Goal: Task Accomplishment & Management: Use online tool/utility

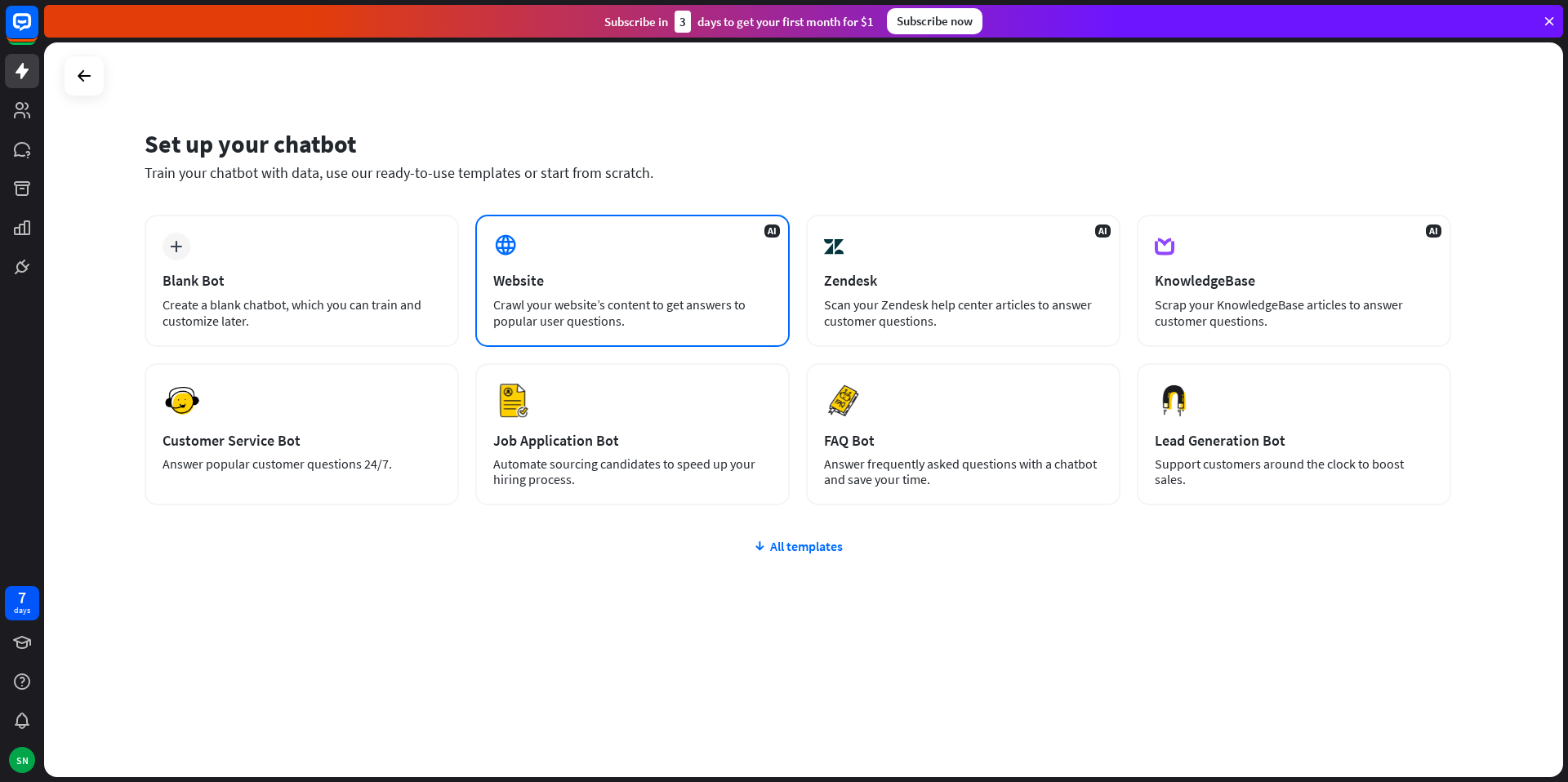
click at [557, 293] on div "AI Website Crawl your website’s content to get answers to popular user question…" at bounding box center [632, 280] width 315 height 132
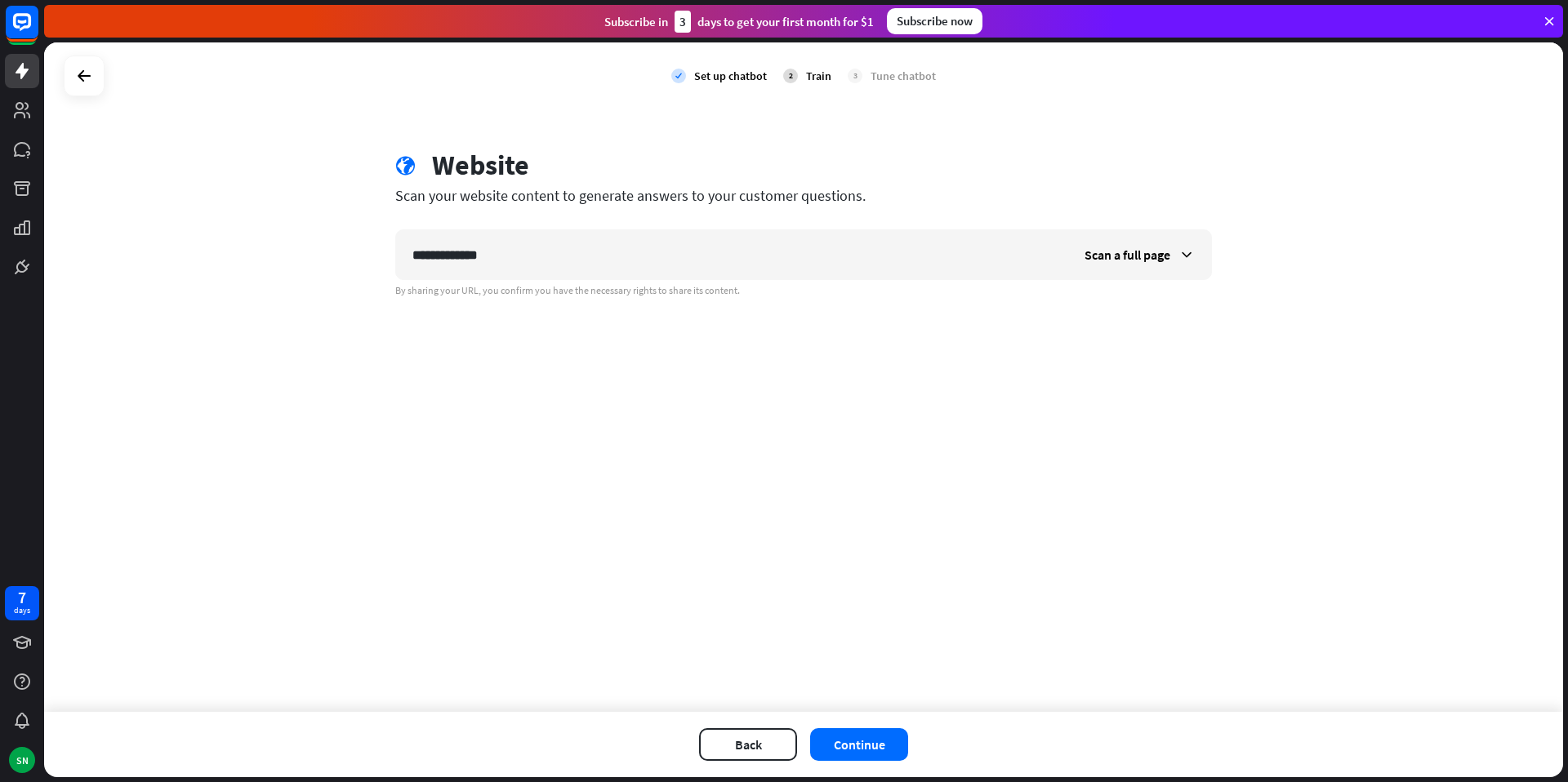
type input "**********"
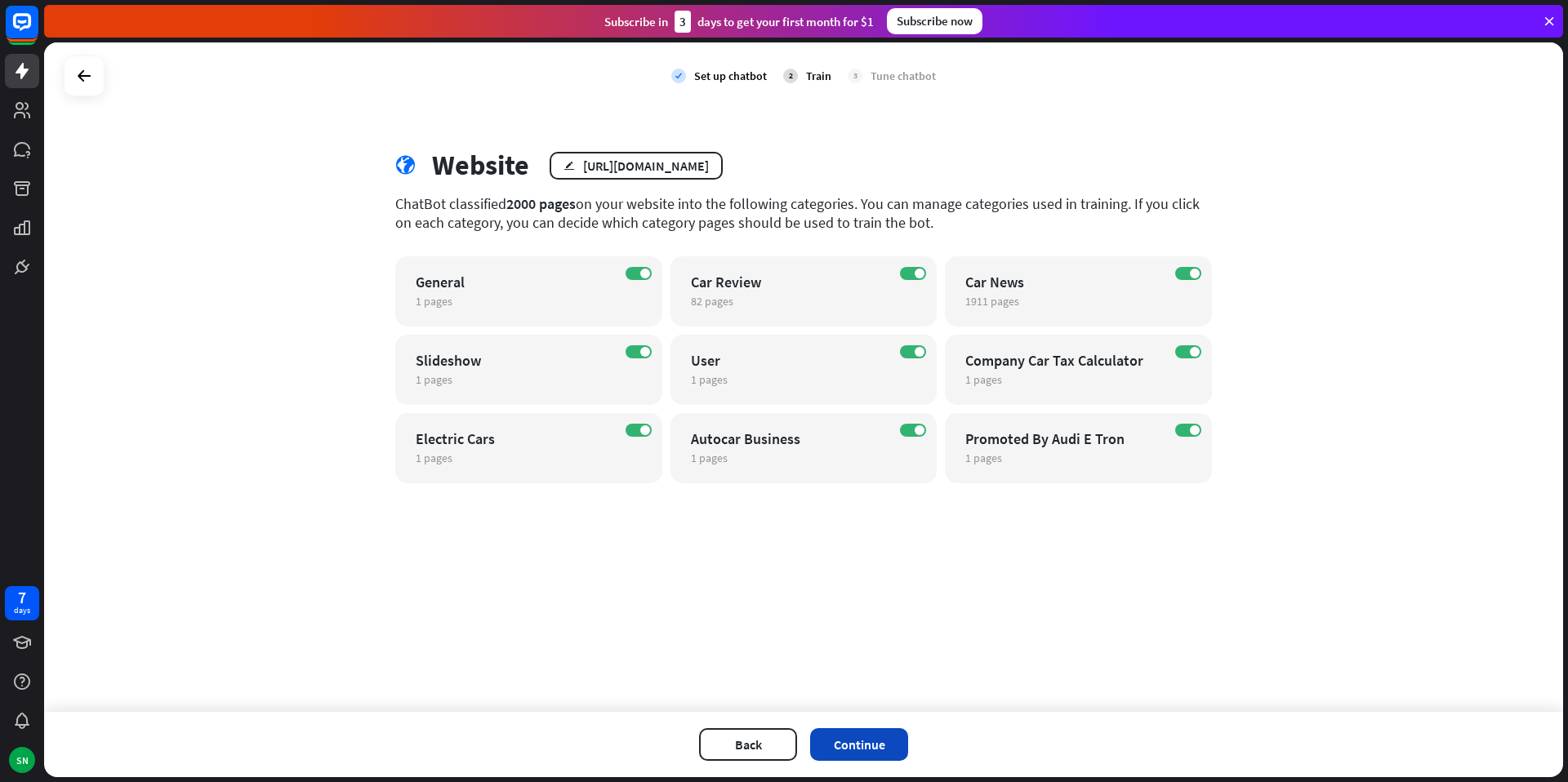
click at [861, 740] on button "Continue" at bounding box center [859, 745] width 98 height 33
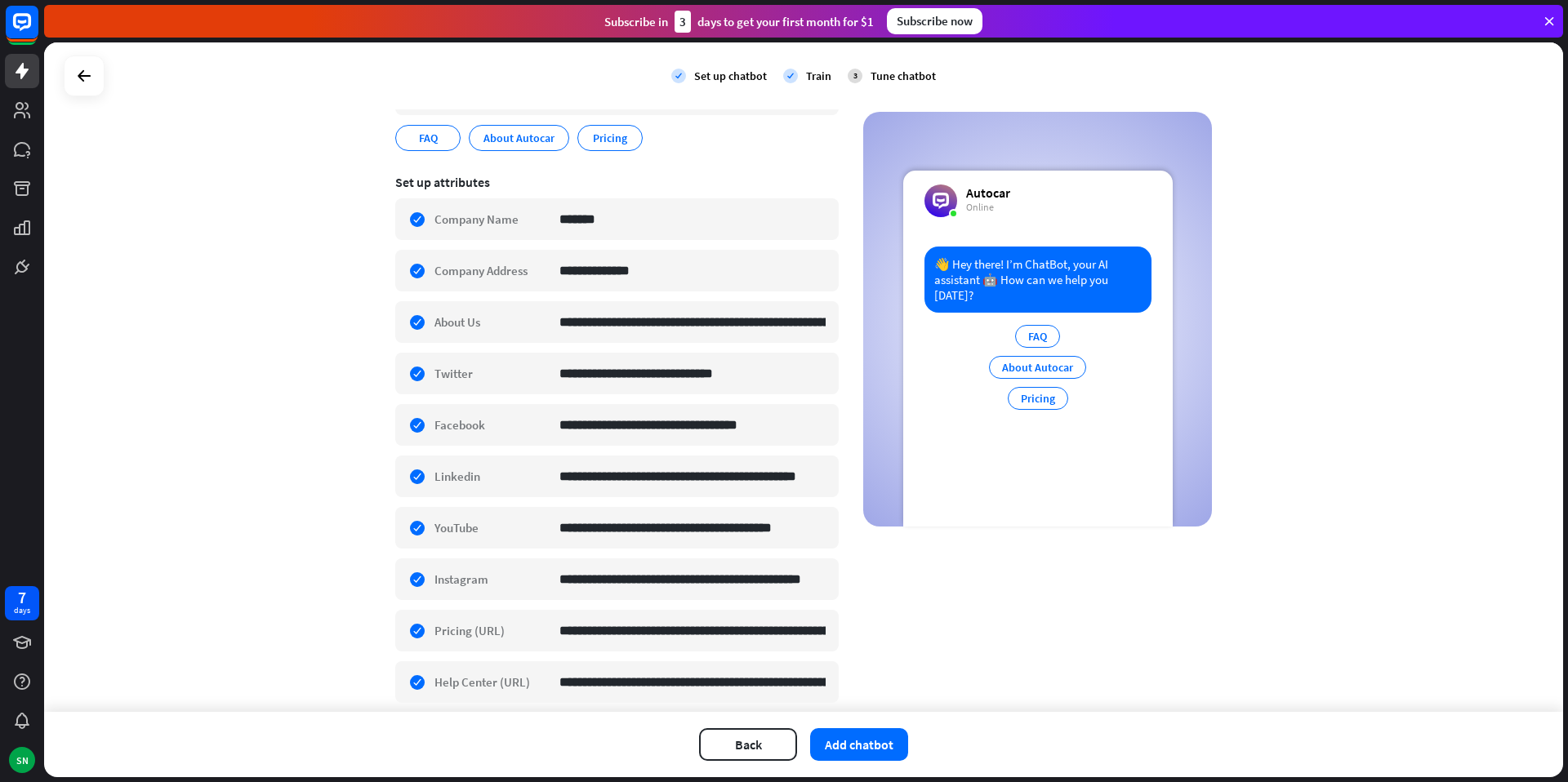
scroll to position [266, 0]
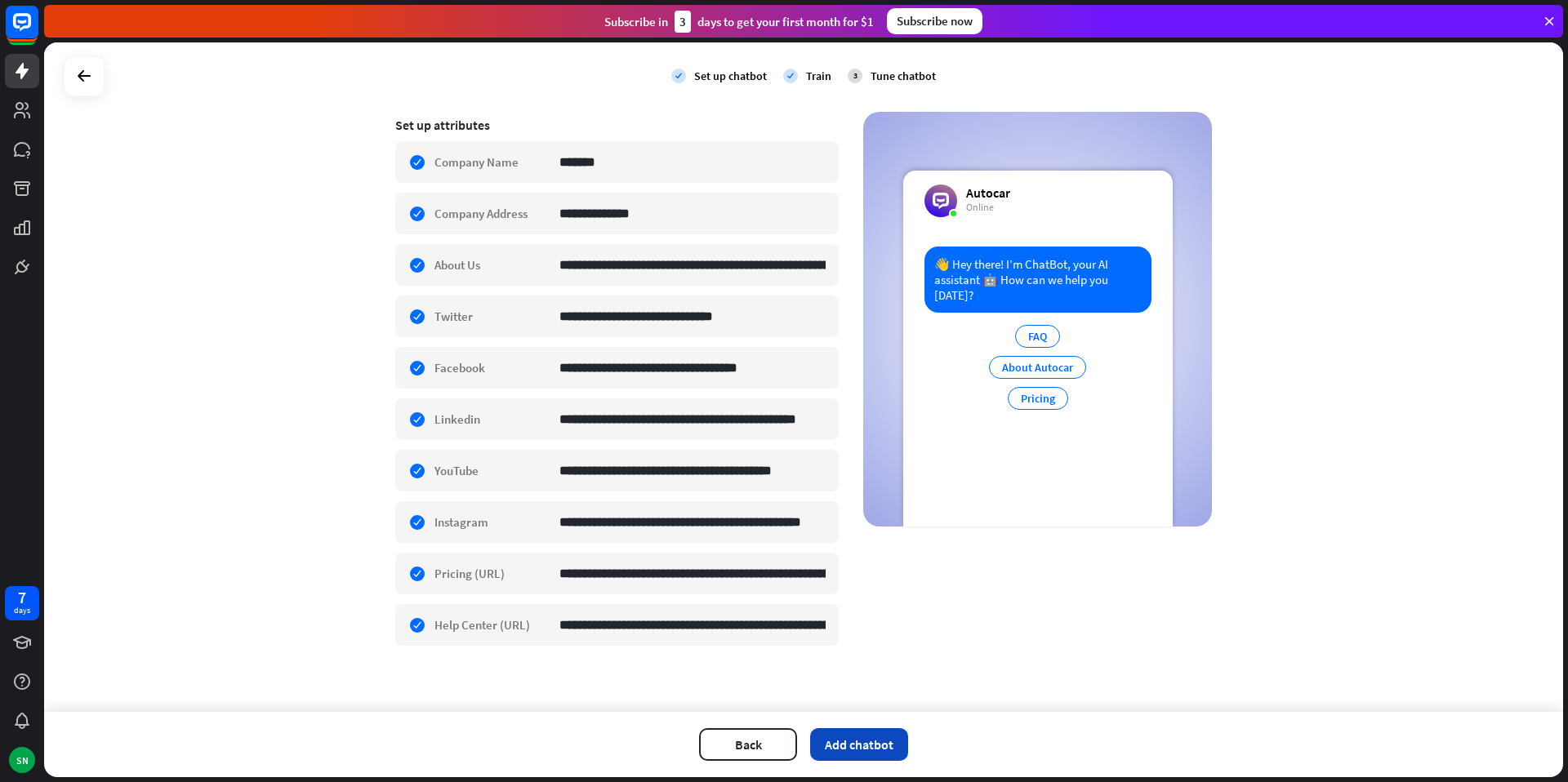
click at [857, 735] on button "Add chatbot" at bounding box center [859, 745] width 98 height 33
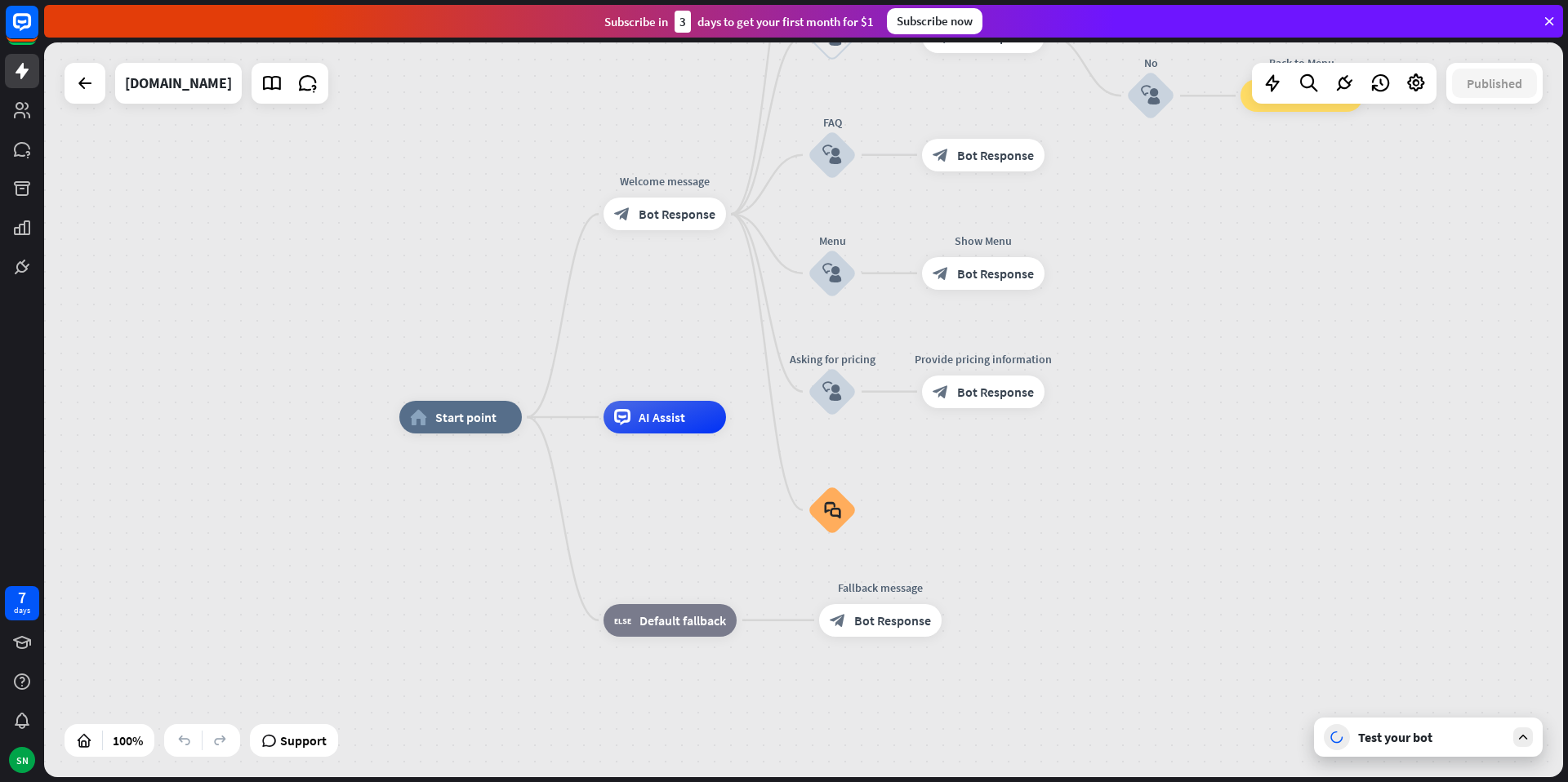
drag, startPoint x: 1145, startPoint y: 349, endPoint x: 1197, endPoint y: 356, distance: 52.5
click at [1197, 356] on div "home_2 Start point Welcome message block_bot_response Bot Response About us blo…" at bounding box center [803, 410] width 1520 height 735
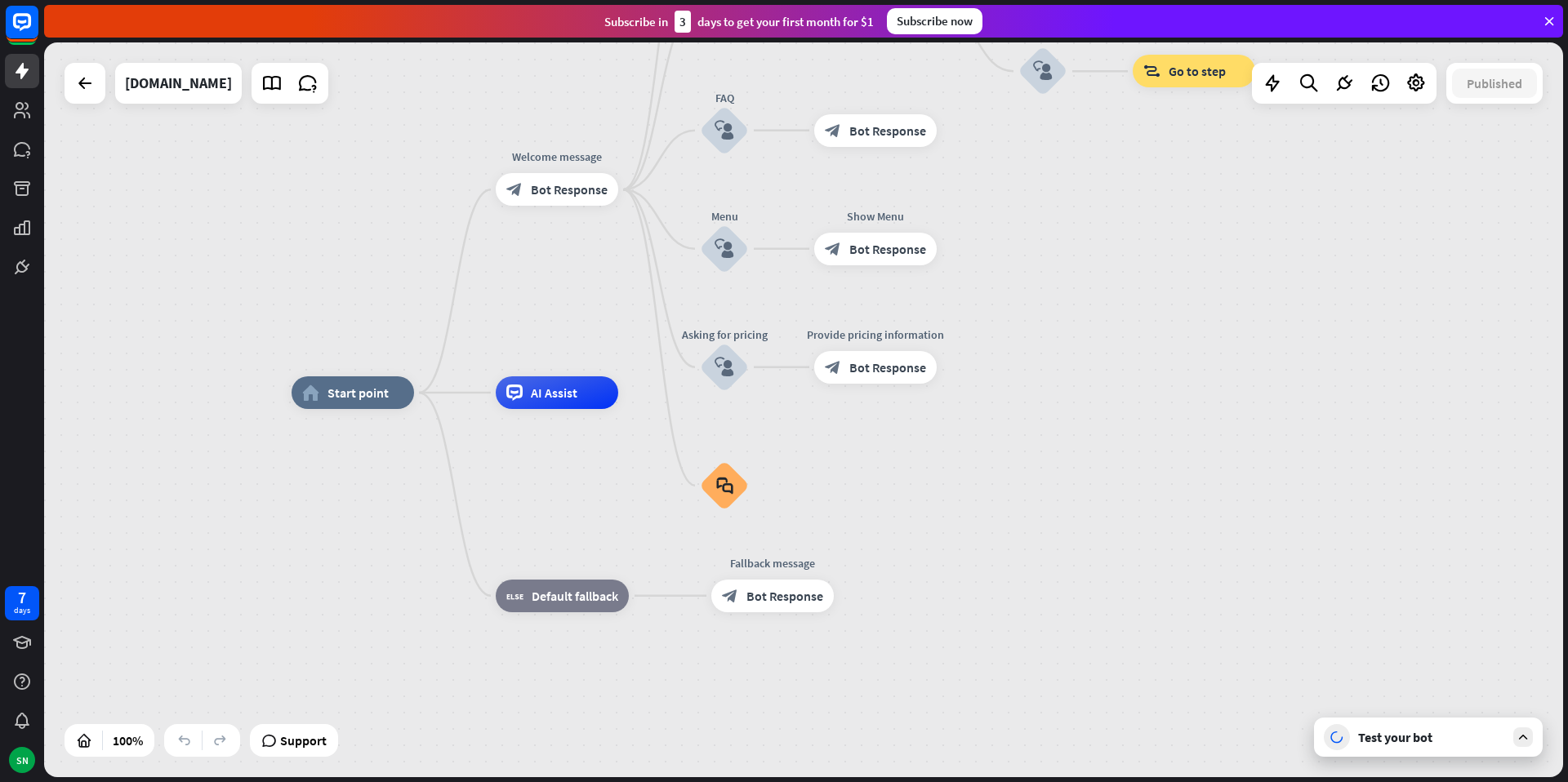
drag, startPoint x: 1248, startPoint y: 508, endPoint x: 1140, endPoint y: 480, distance: 111.6
click at [1140, 480] on div "home_2 Start point Welcome message block_bot_response Bot Response About us blo…" at bounding box center [1051, 759] width 1520 height 735
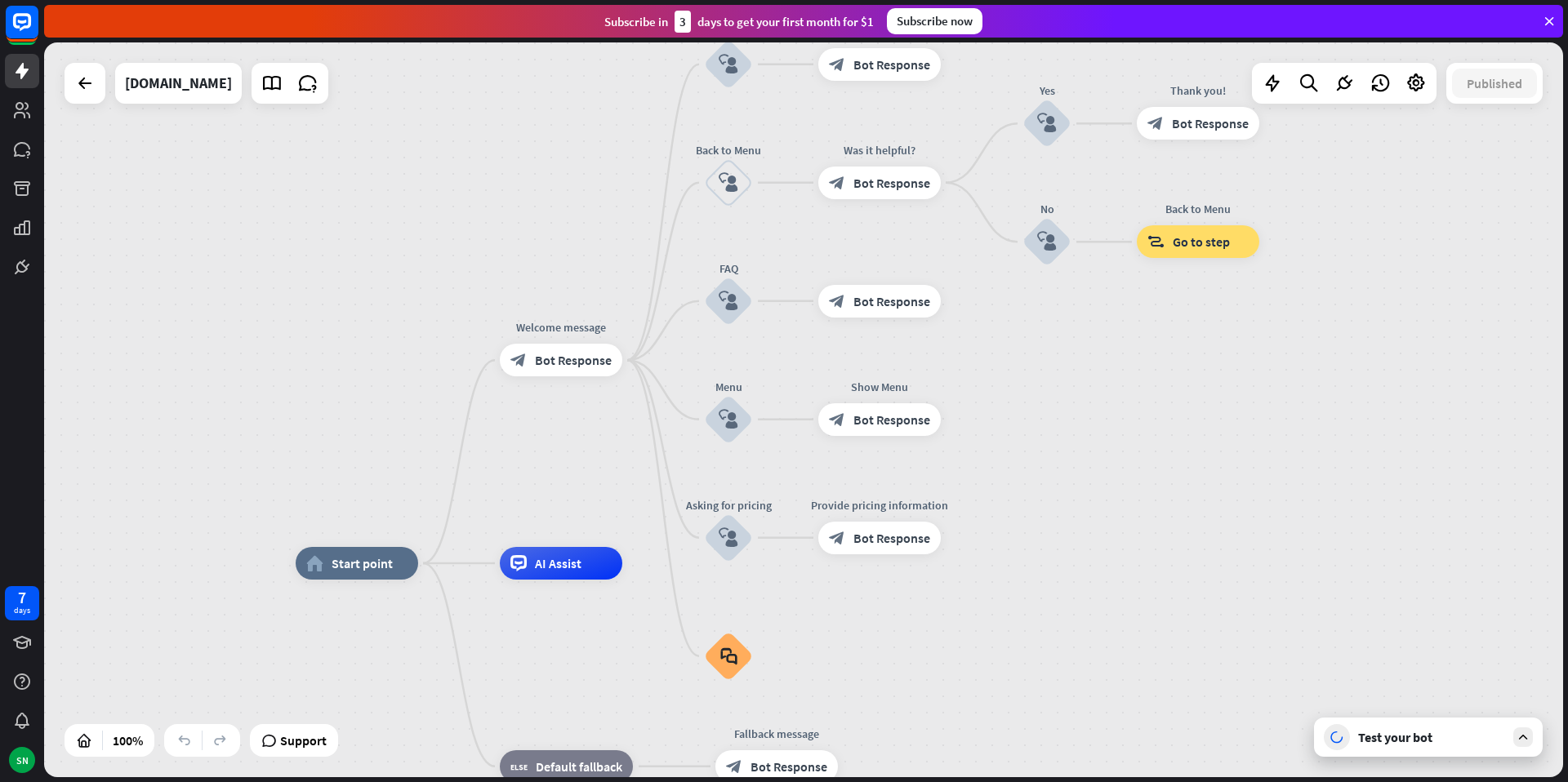
drag, startPoint x: 1070, startPoint y: 326, endPoint x: 1074, endPoint y: 498, distance: 172.0
click at [1074, 498] on div "home_2 Start point Welcome message block_bot_response Bot Response About us blo…" at bounding box center [803, 410] width 1520 height 735
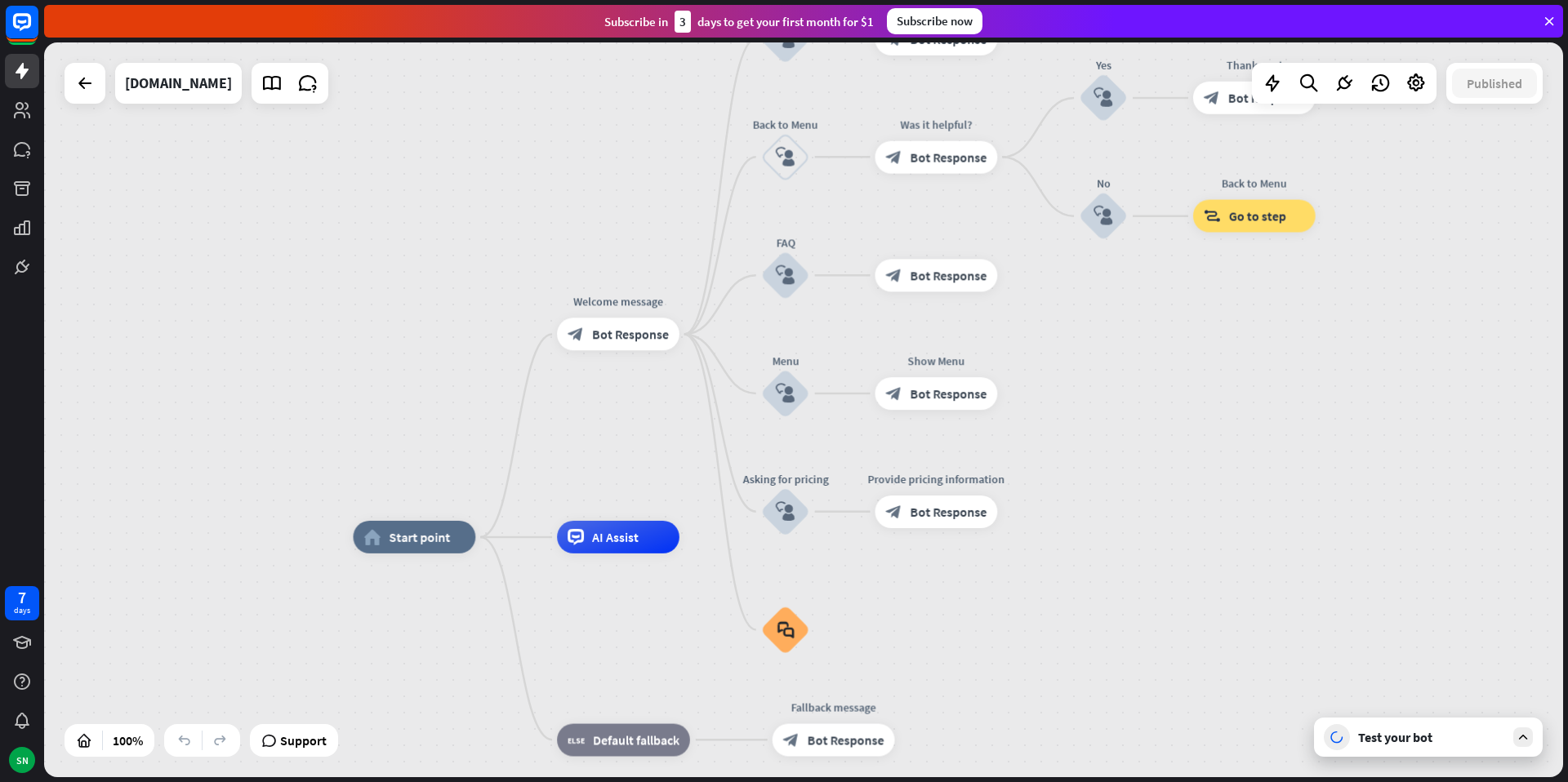
drag, startPoint x: 1021, startPoint y: 375, endPoint x: 1077, endPoint y: 349, distance: 61.7
click at [1077, 349] on div "home_2 Start point Welcome message block_bot_response Bot Response About us blo…" at bounding box center [803, 410] width 1520 height 735
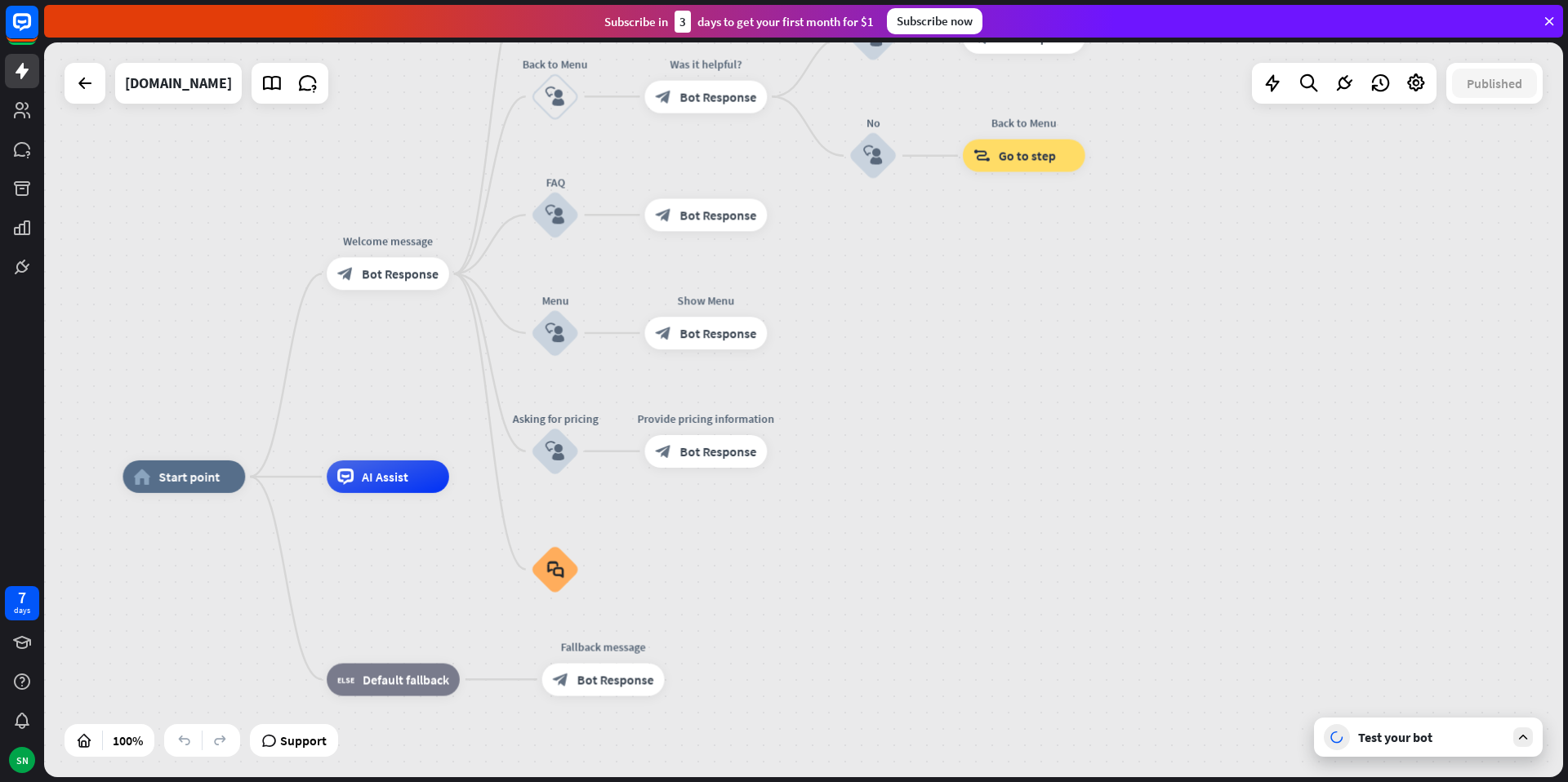
drag, startPoint x: 1138, startPoint y: 506, endPoint x: 906, endPoint y: 446, distance: 239.6
click at [906, 446] on div "home_2 Start point Welcome message block_bot_response Bot Response About us blo…" at bounding box center [803, 410] width 1520 height 735
click at [1399, 738] on div "Test your bot" at bounding box center [1431, 737] width 147 height 16
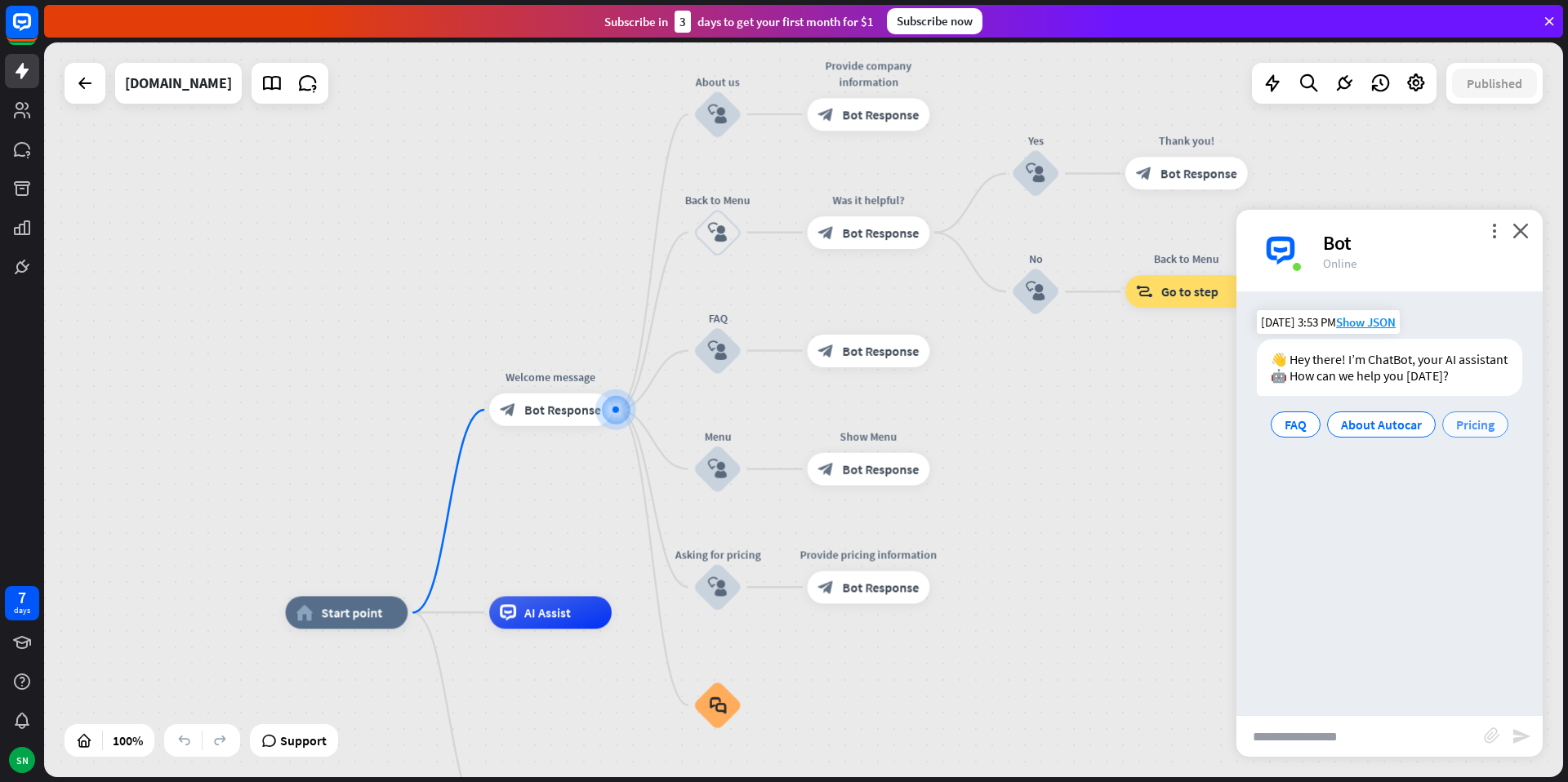
click at [1470, 422] on span "Pricing" at bounding box center [1476, 424] width 38 height 16
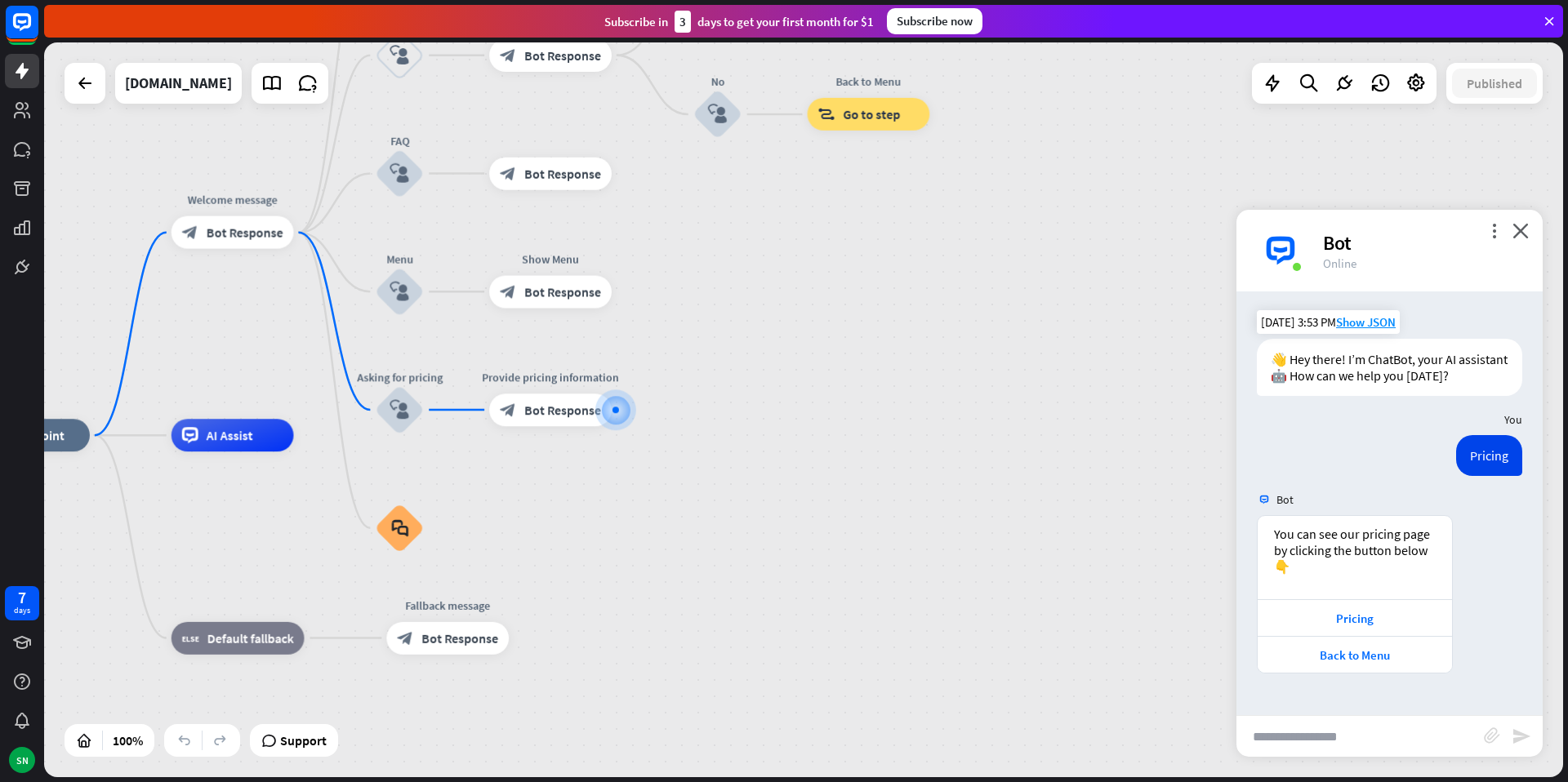
click at [1316, 737] on input "text" at bounding box center [1360, 736] width 247 height 41
type input "**********"
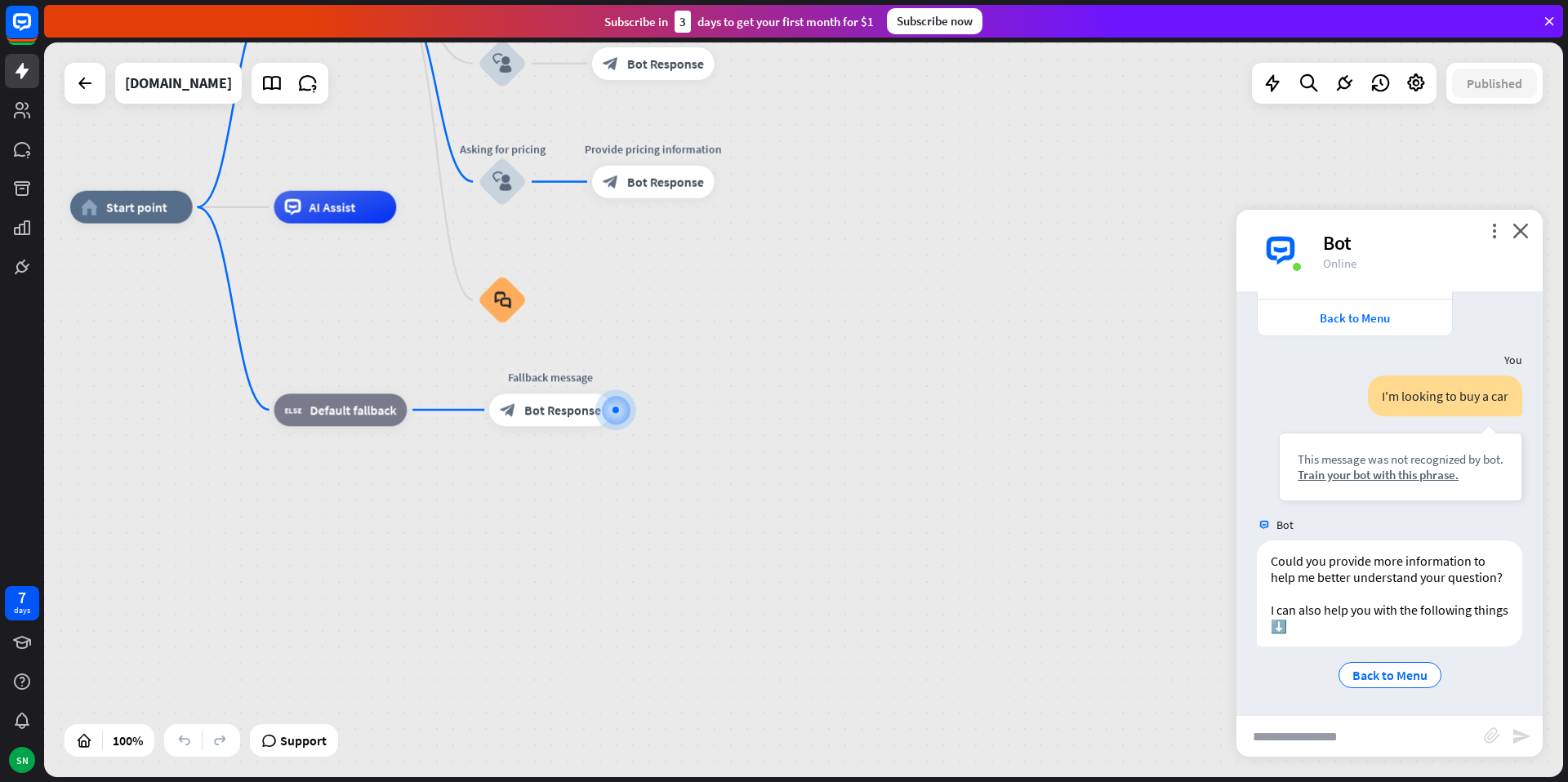
scroll to position [339, 0]
click at [1380, 676] on span "Back to Menu" at bounding box center [1390, 674] width 75 height 16
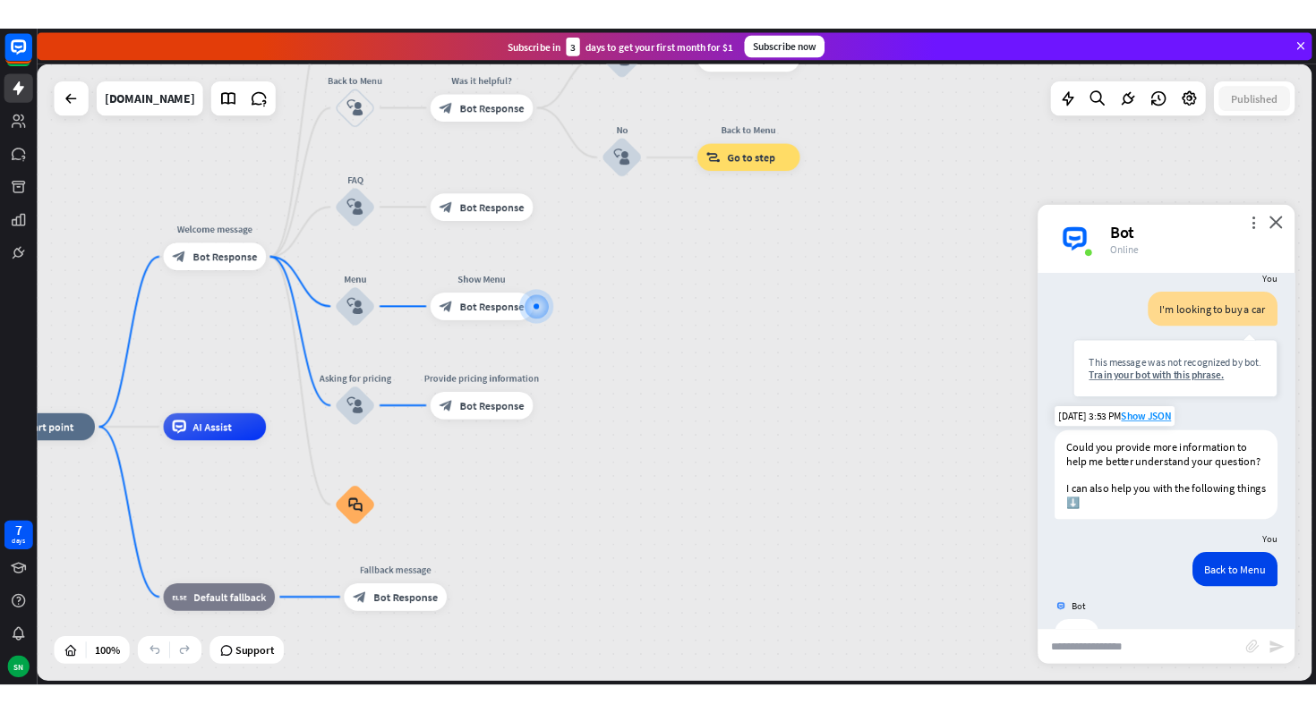
scroll to position [497, 0]
